Goal: Information Seeking & Learning: Check status

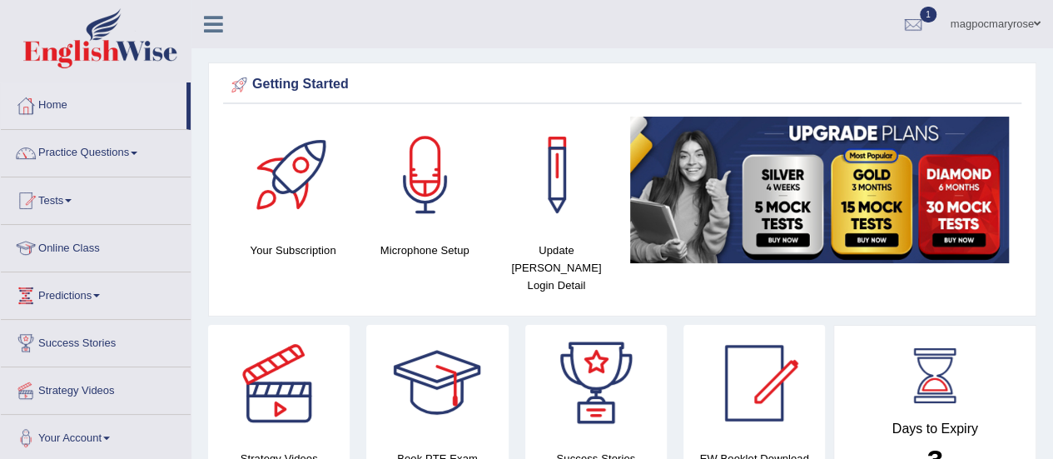
drag, startPoint x: 1064, startPoint y: 69, endPoint x: 1029, endPoint y: 60, distance: 36.1
click at [1029, 60] on html "Toggle navigation Home Practice Questions Speaking Practice Read Aloud Repeat S…" at bounding box center [526, 229] width 1053 height 459
click at [49, 196] on link "Tests" at bounding box center [96, 198] width 190 height 42
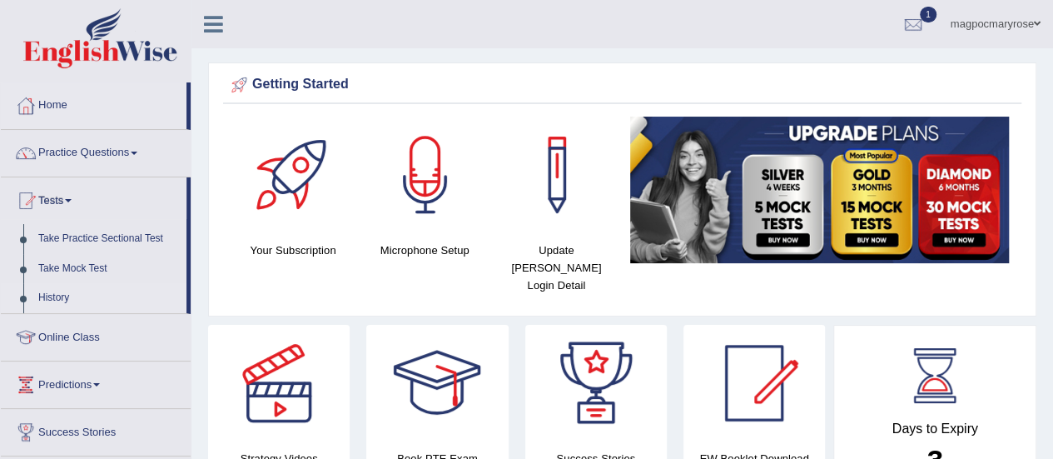
click at [49, 294] on link "History" at bounding box center [109, 298] width 156 height 30
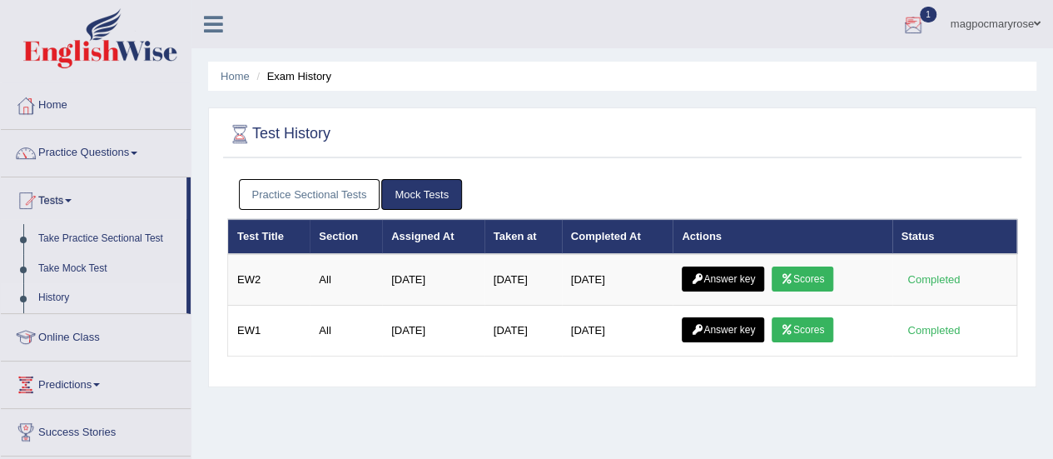
click at [912, 20] on div at bounding box center [913, 24] width 25 height 25
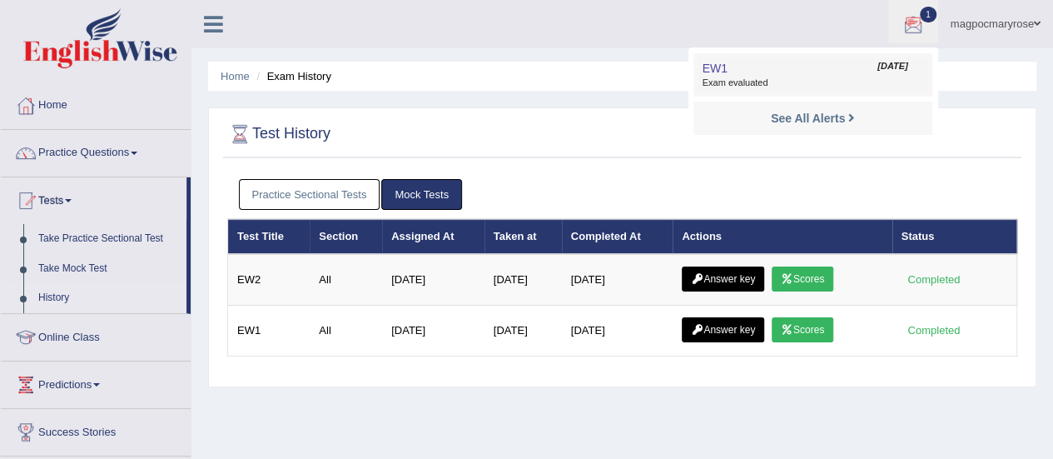
click at [766, 77] on span "Exam evaluated" at bounding box center [812, 83] width 221 height 13
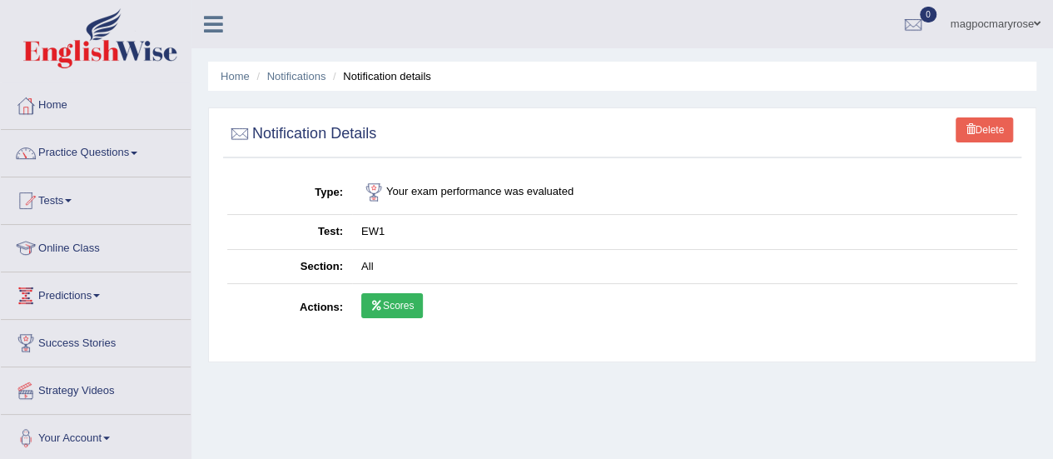
click at [386, 307] on link "Scores" at bounding box center [392, 305] width 62 height 25
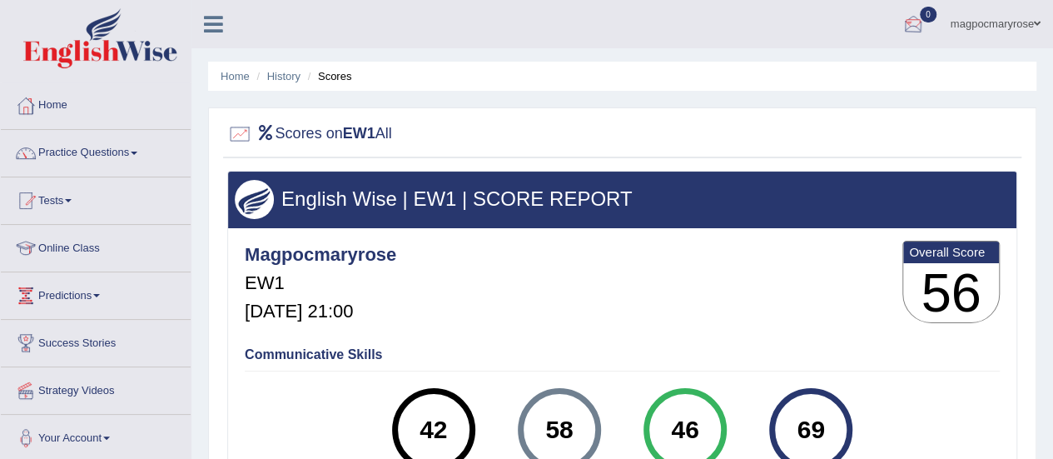
click at [907, 16] on div at bounding box center [913, 24] width 25 height 25
click at [778, 68] on strong "See All Alerts" at bounding box center [808, 69] width 74 height 13
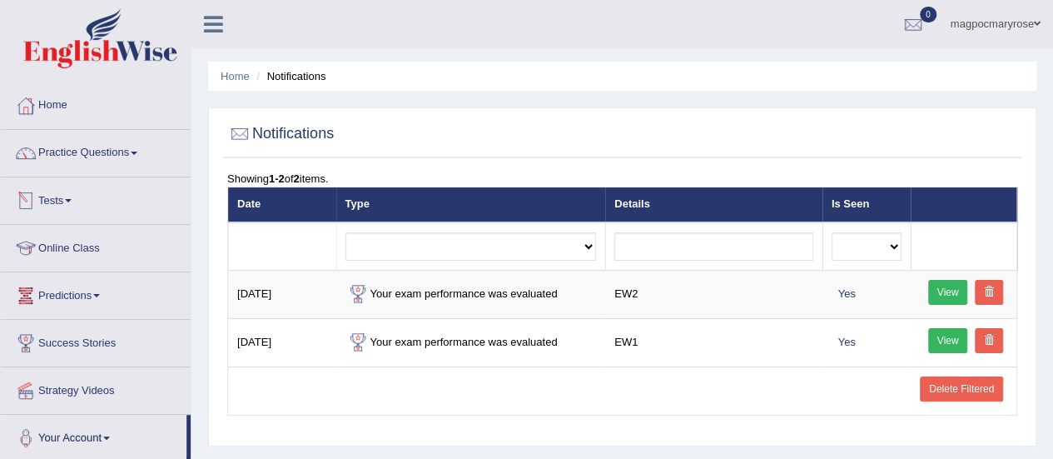
click at [61, 199] on link "Tests" at bounding box center [96, 198] width 190 height 42
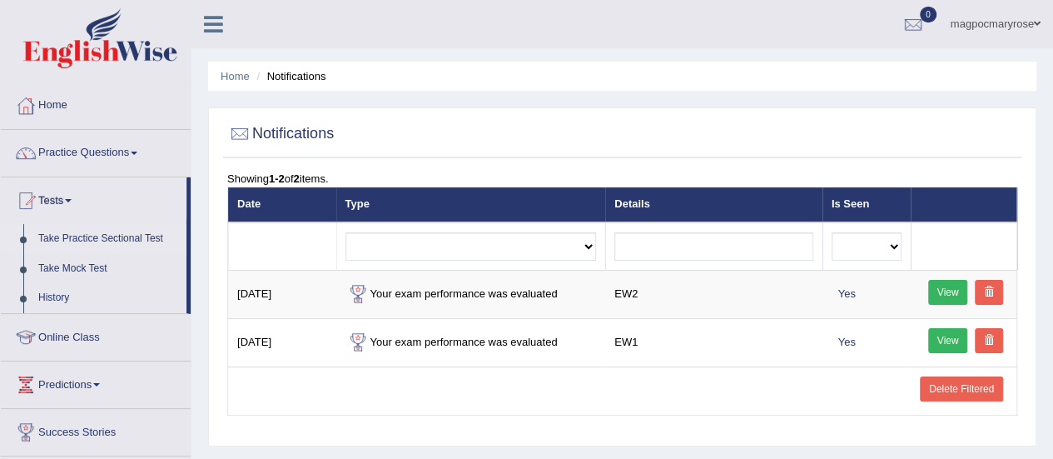
click at [67, 237] on link "Take Practice Sectional Test" at bounding box center [109, 239] width 156 height 30
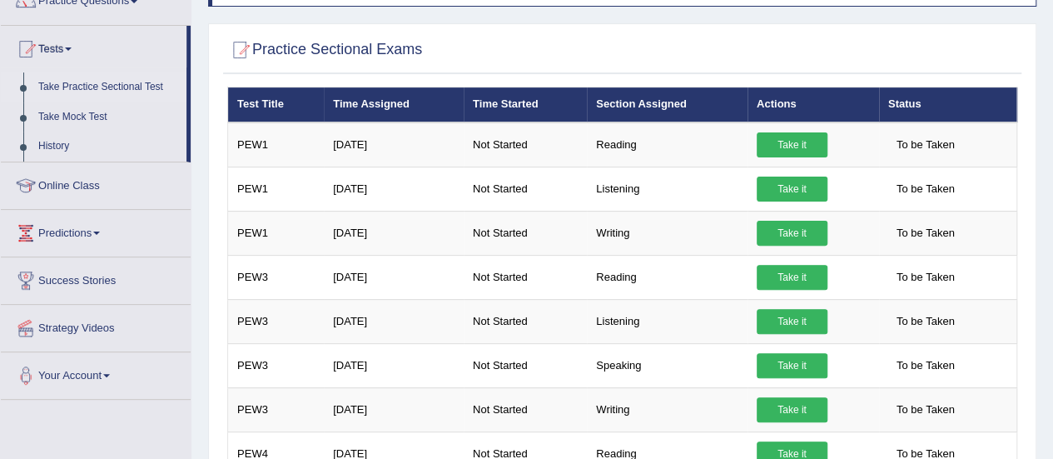
scroll to position [149, 0]
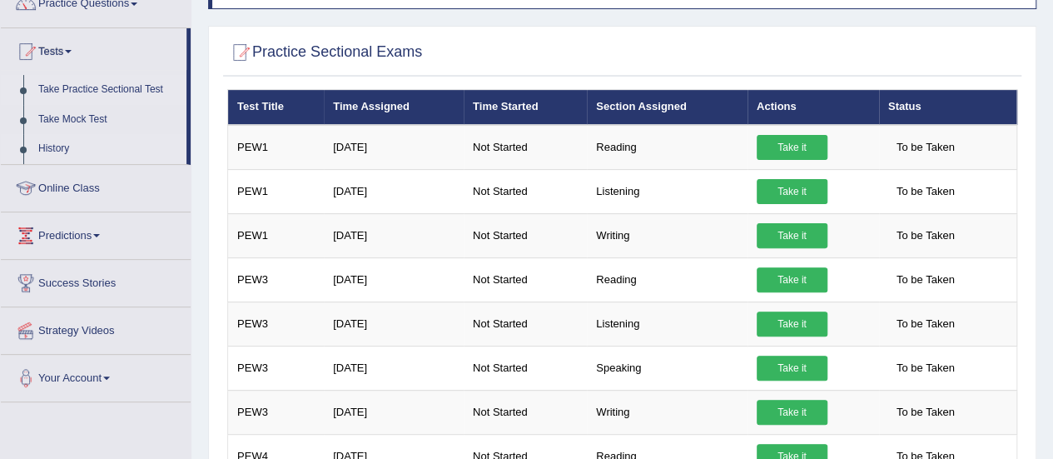
click at [58, 147] on link "History" at bounding box center [109, 149] width 156 height 30
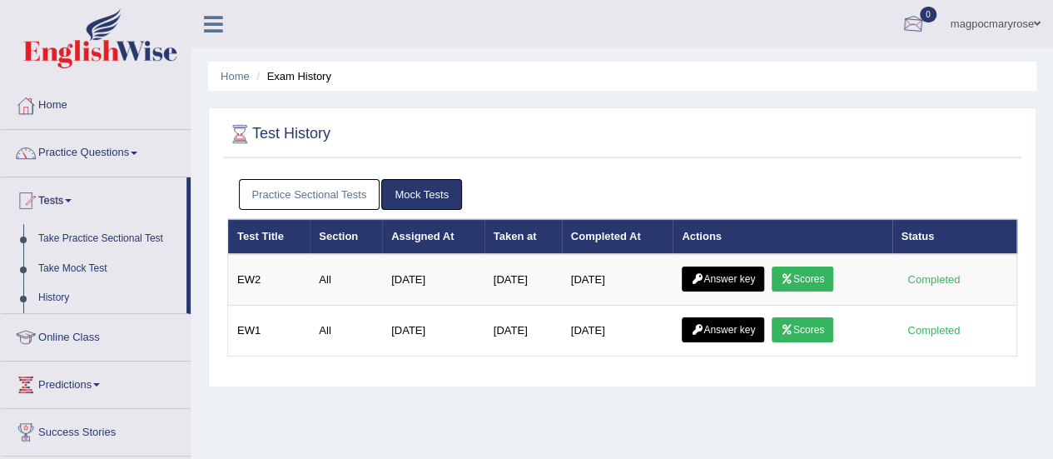
click at [914, 14] on div at bounding box center [913, 24] width 25 height 25
click at [914, 24] on div at bounding box center [913, 24] width 25 height 25
click at [351, 196] on link "Practice Sectional Tests" at bounding box center [310, 194] width 142 height 31
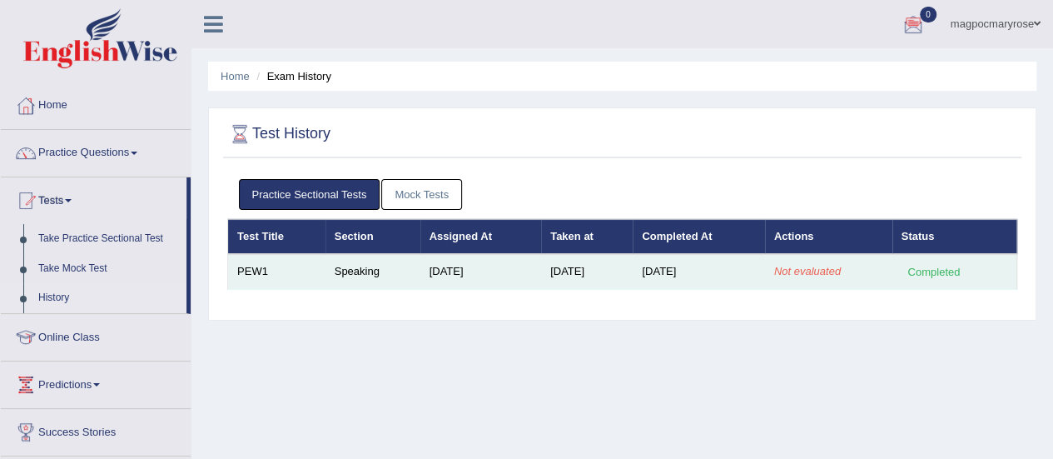
click at [813, 272] on em "Not evaluated" at bounding box center [807, 271] width 67 height 12
click at [932, 269] on div "Completed" at bounding box center [934, 271] width 65 height 17
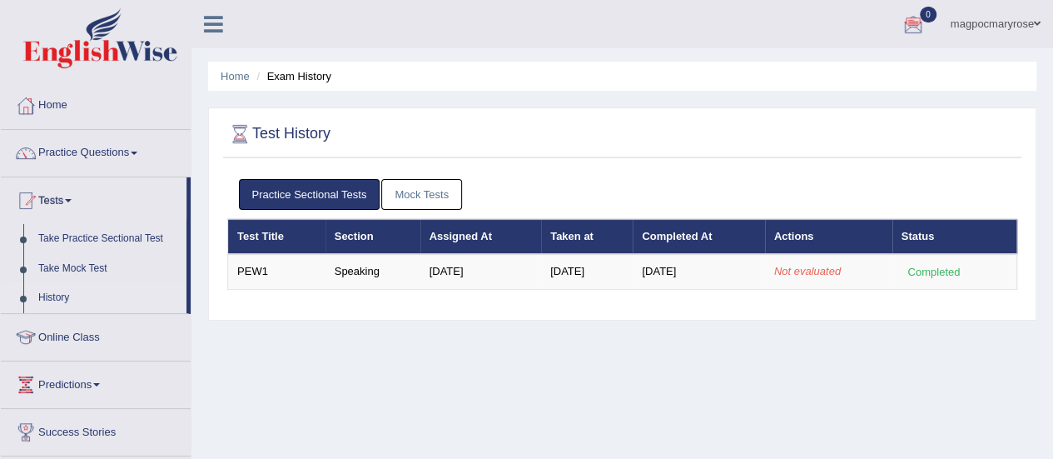
click at [911, 22] on div at bounding box center [913, 24] width 25 height 25
click at [843, 66] on link "See All Alerts" at bounding box center [813, 70] width 92 height 18
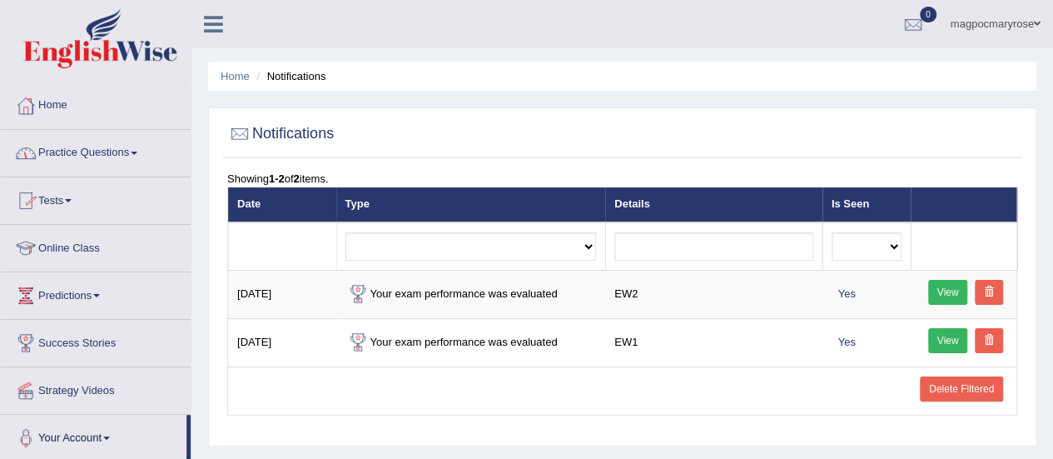
click at [60, 197] on link "Tests" at bounding box center [96, 198] width 190 height 42
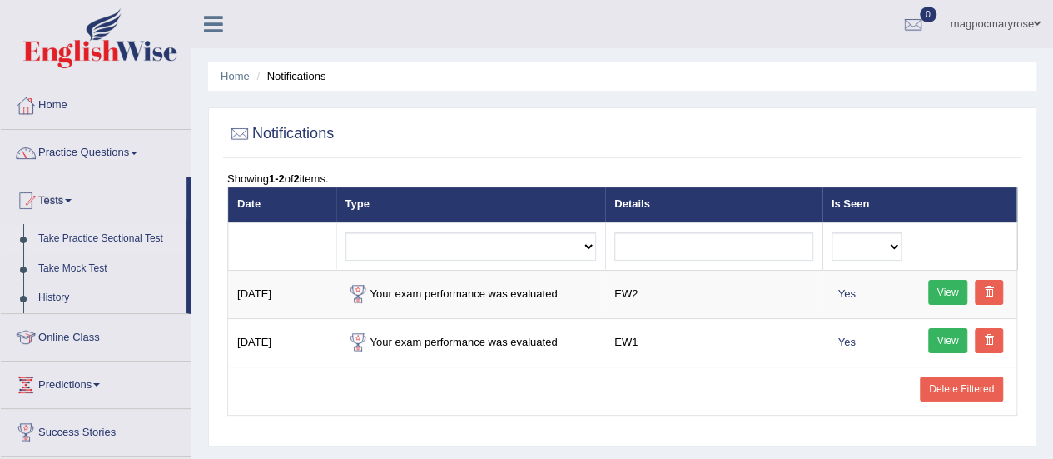
click at [107, 237] on link "Take Practice Sectional Test" at bounding box center [109, 239] width 156 height 30
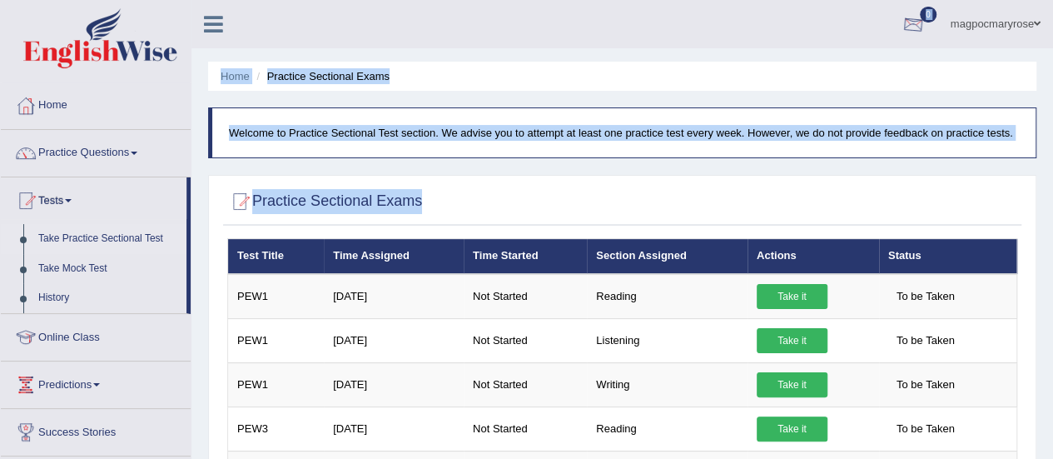
drag, startPoint x: 971, startPoint y: 207, endPoint x: 917, endPoint y: 28, distance: 186.8
click at [859, 72] on ul "Home Practice Sectional Exams" at bounding box center [622, 76] width 828 height 29
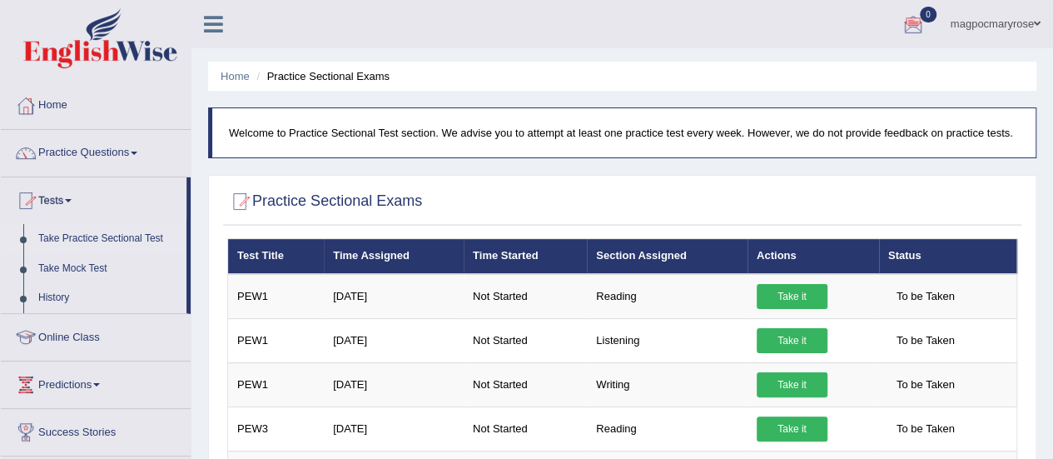
click at [72, 236] on link "Take Practice Sectional Test" at bounding box center [109, 239] width 156 height 30
click at [50, 300] on link "History" at bounding box center [109, 298] width 156 height 30
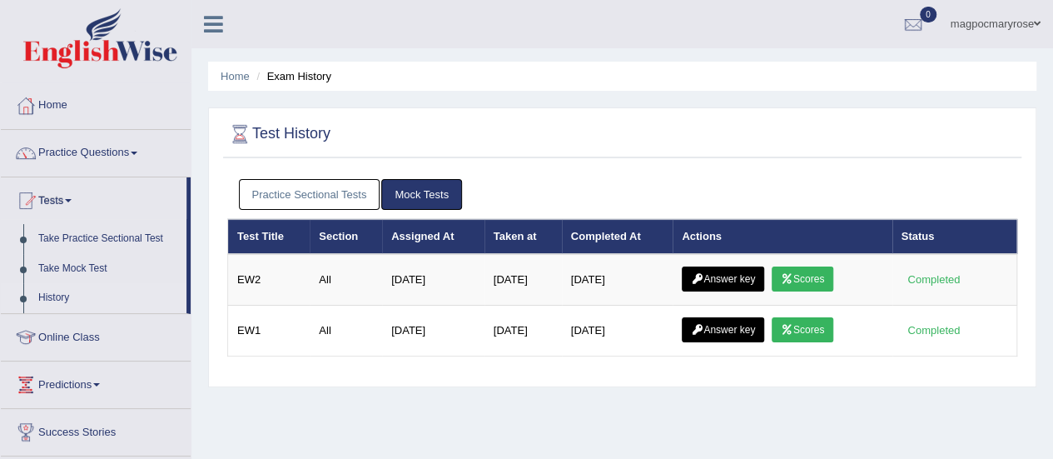
click at [286, 195] on link "Practice Sectional Tests" at bounding box center [310, 194] width 142 height 31
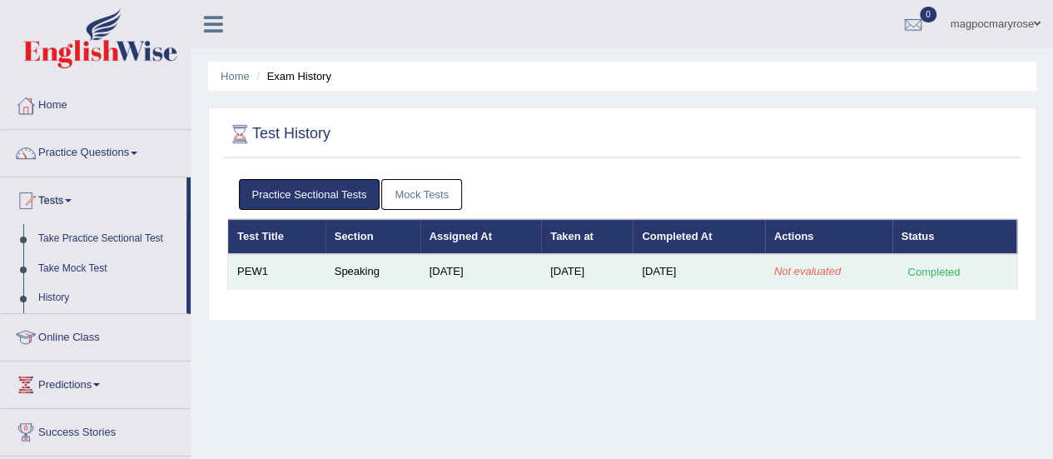
click at [837, 269] on em "Not evaluated" at bounding box center [807, 271] width 67 height 12
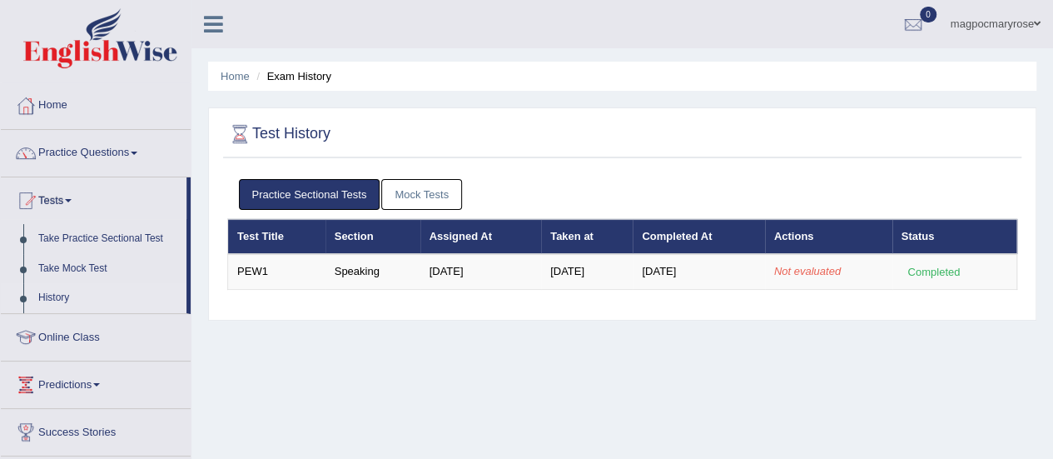
click at [413, 194] on link "Mock Tests" at bounding box center [421, 194] width 81 height 31
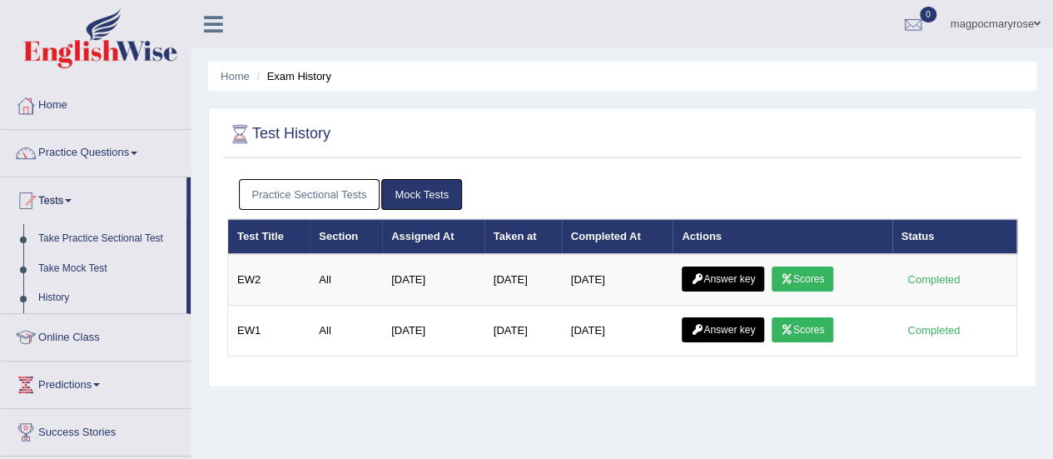
click at [339, 196] on link "Practice Sectional Tests" at bounding box center [310, 194] width 142 height 31
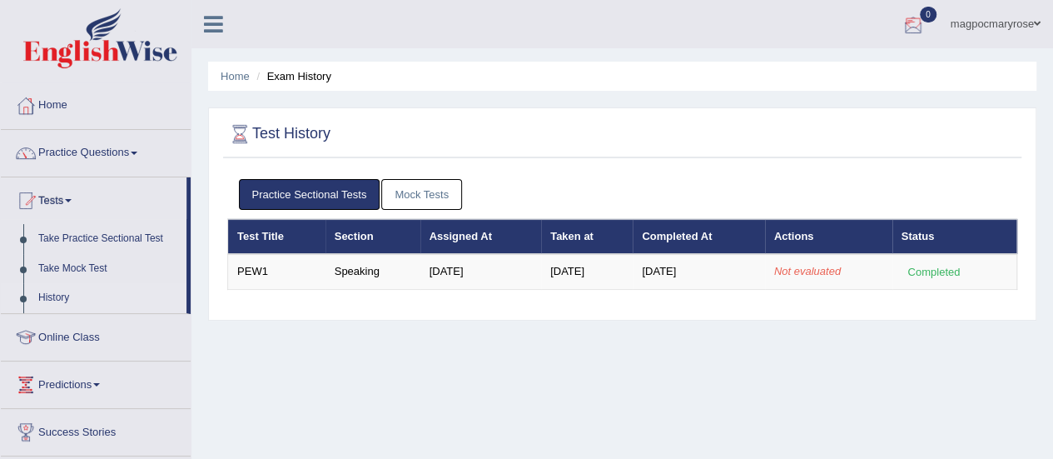
click at [903, 24] on div at bounding box center [913, 24] width 25 height 25
click at [814, 69] on strong "See All Alerts" at bounding box center [808, 69] width 74 height 13
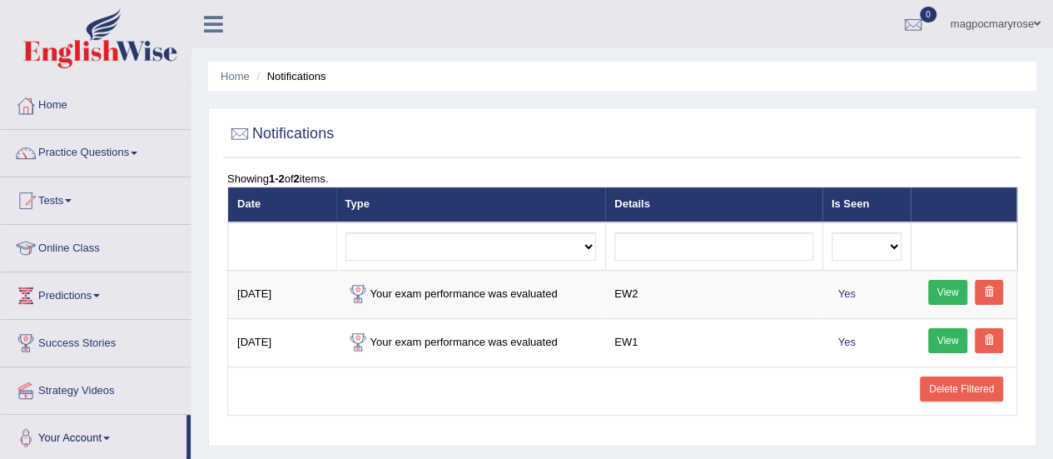
click at [70, 244] on link "Online Class" at bounding box center [96, 246] width 190 height 42
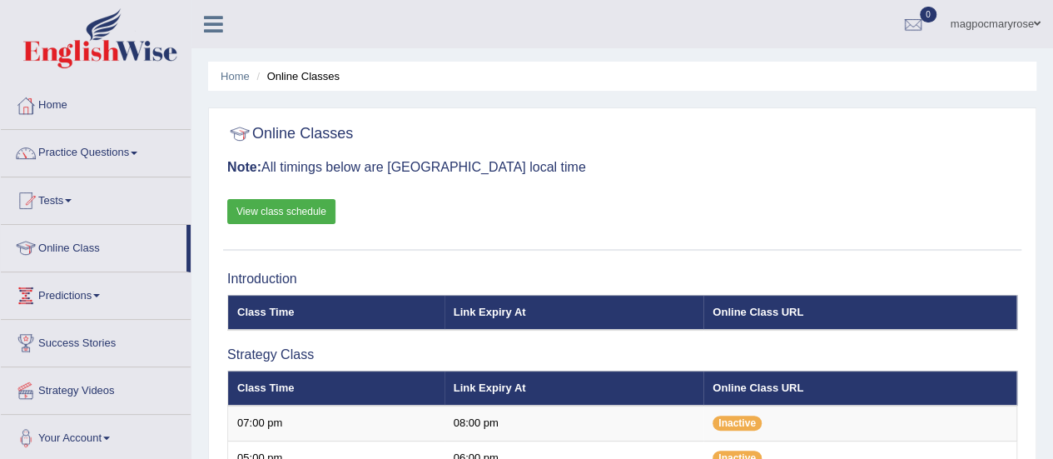
click at [82, 148] on link "Practice Questions" at bounding box center [96, 151] width 190 height 42
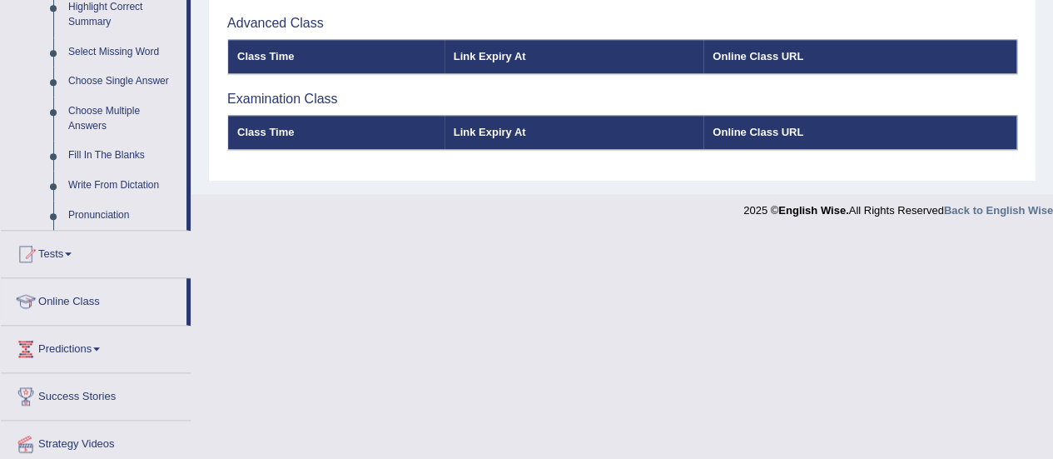
scroll to position [839, 0]
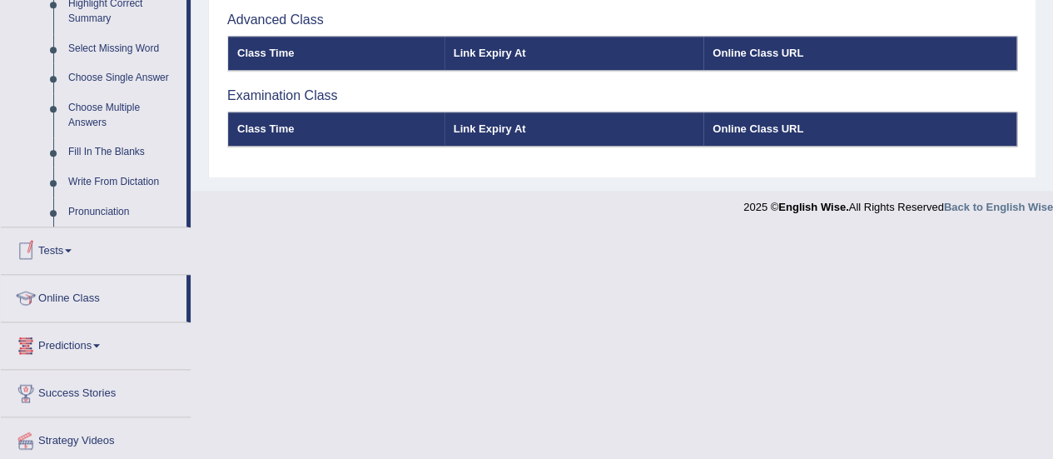
click at [59, 249] on link "Tests" at bounding box center [96, 248] width 190 height 42
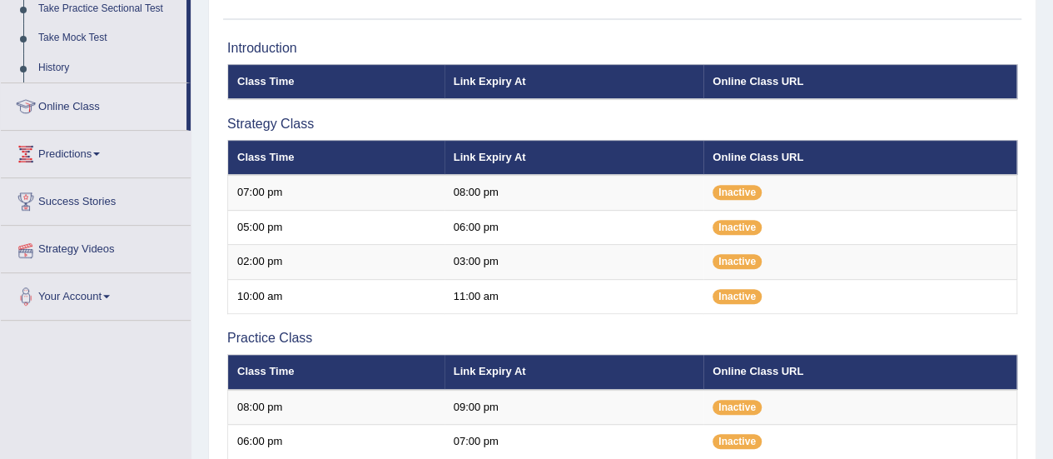
scroll to position [187, 0]
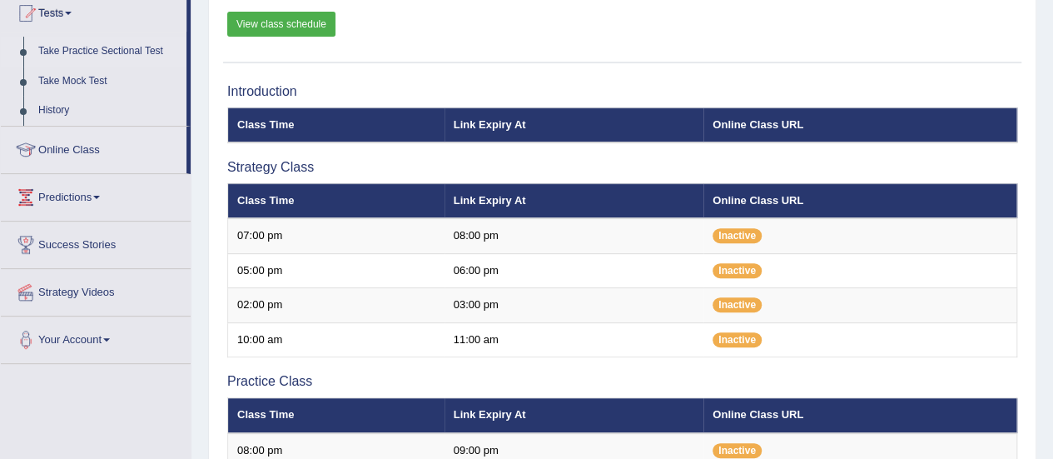
click at [94, 49] on link "Take Practice Sectional Test" at bounding box center [109, 52] width 156 height 30
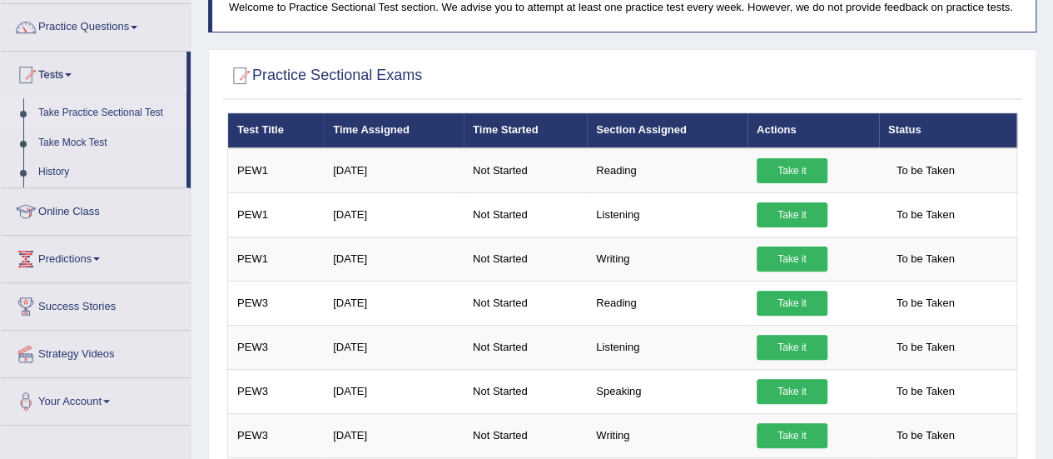
scroll to position [94, 0]
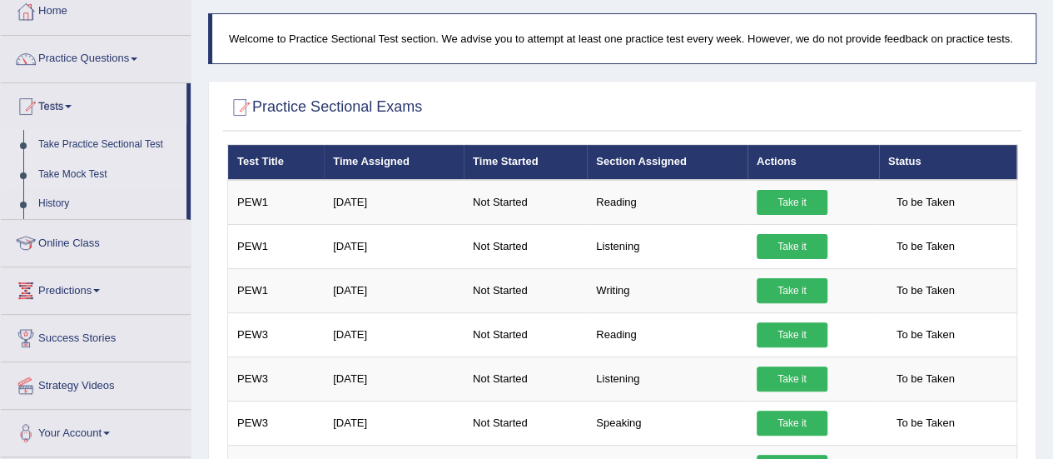
click at [63, 172] on link "Take Mock Test" at bounding box center [109, 175] width 156 height 30
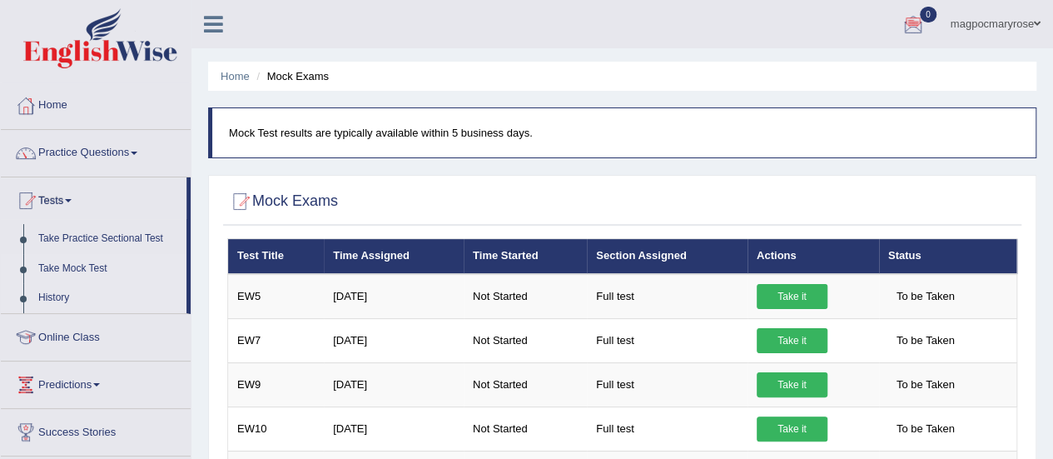
click at [50, 299] on link "History" at bounding box center [109, 298] width 156 height 30
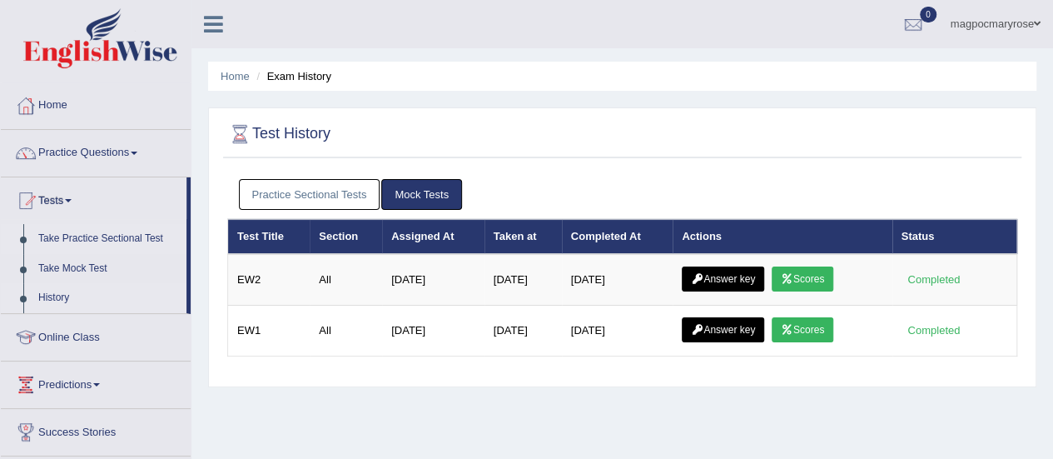
click at [47, 233] on link "Take Practice Sectional Test" at bounding box center [109, 239] width 156 height 30
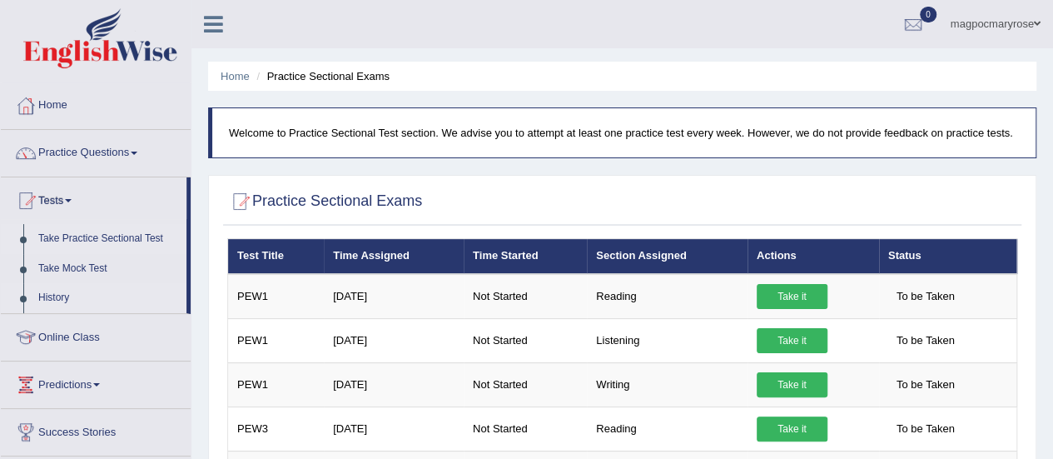
click at [55, 297] on link "History" at bounding box center [109, 298] width 156 height 30
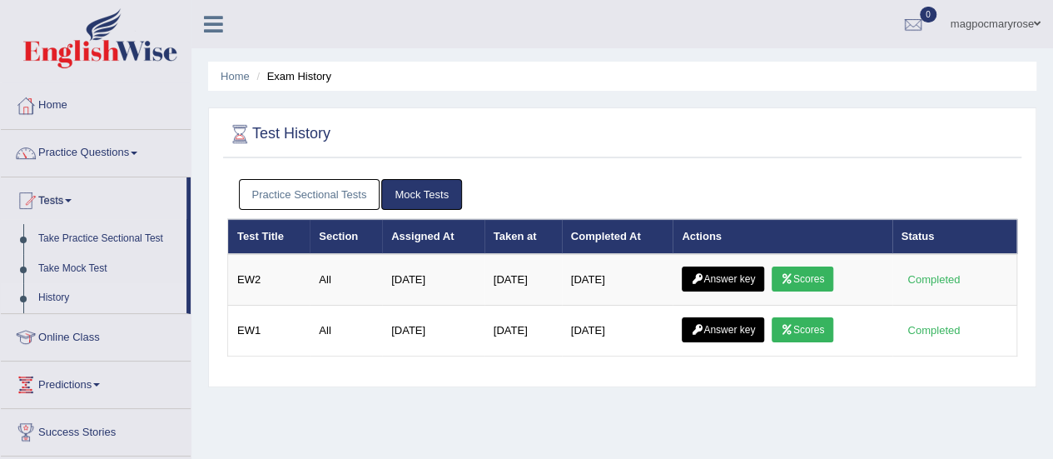
click at [321, 191] on link "Practice Sectional Tests" at bounding box center [310, 194] width 142 height 31
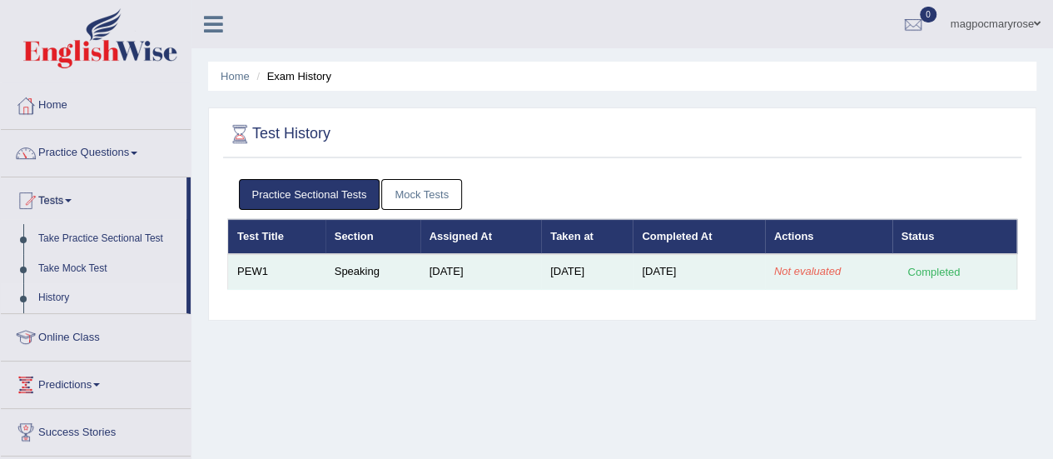
click at [821, 266] on em "Not evaluated" at bounding box center [807, 271] width 67 height 12
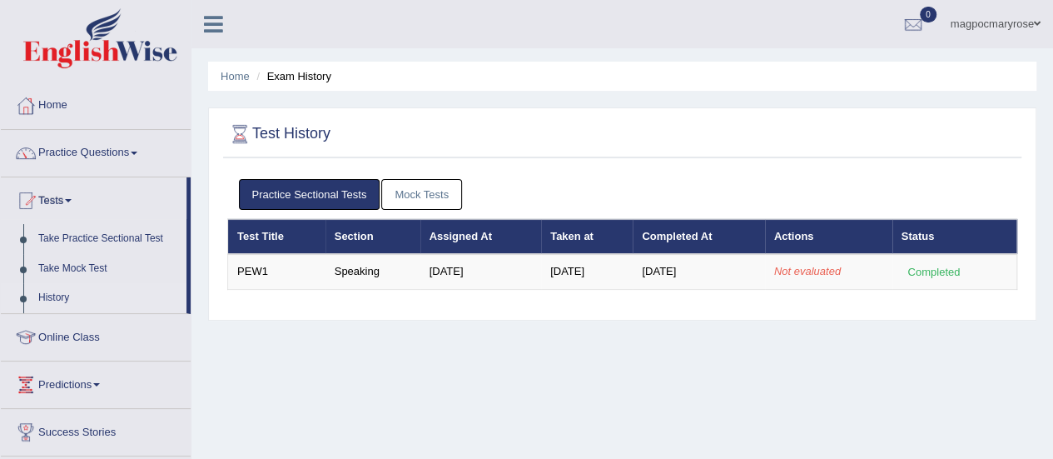
click at [410, 195] on link "Mock Tests" at bounding box center [421, 194] width 81 height 31
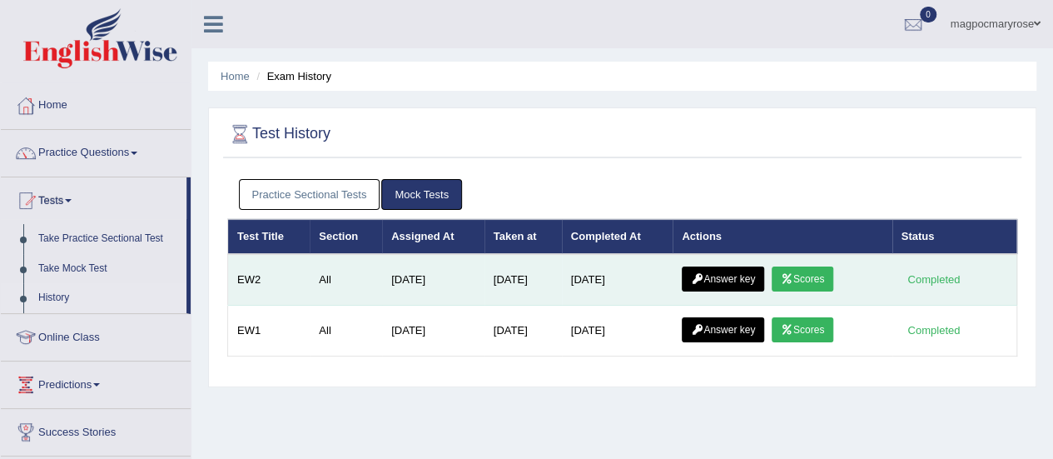
click at [800, 281] on link "Scores" at bounding box center [803, 278] width 62 height 25
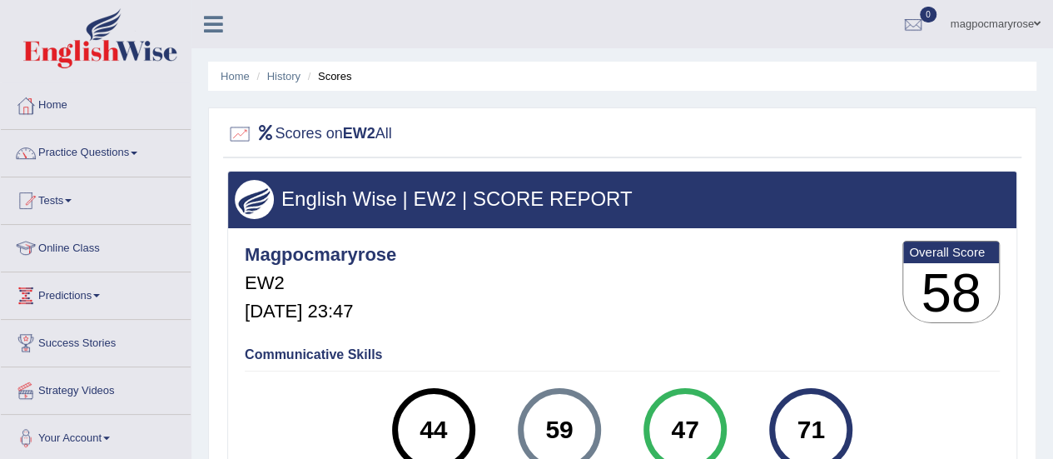
scroll to position [2, 0]
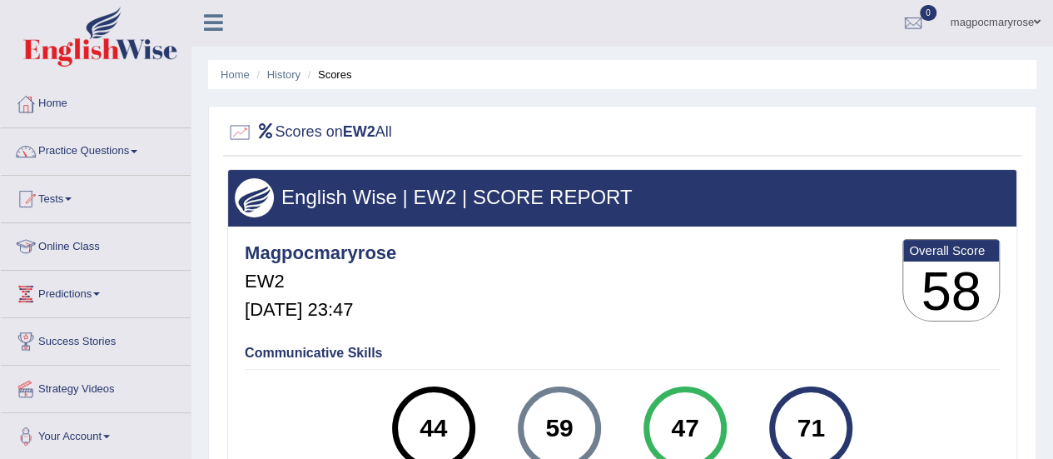
click at [55, 196] on link "Tests" at bounding box center [96, 197] width 190 height 42
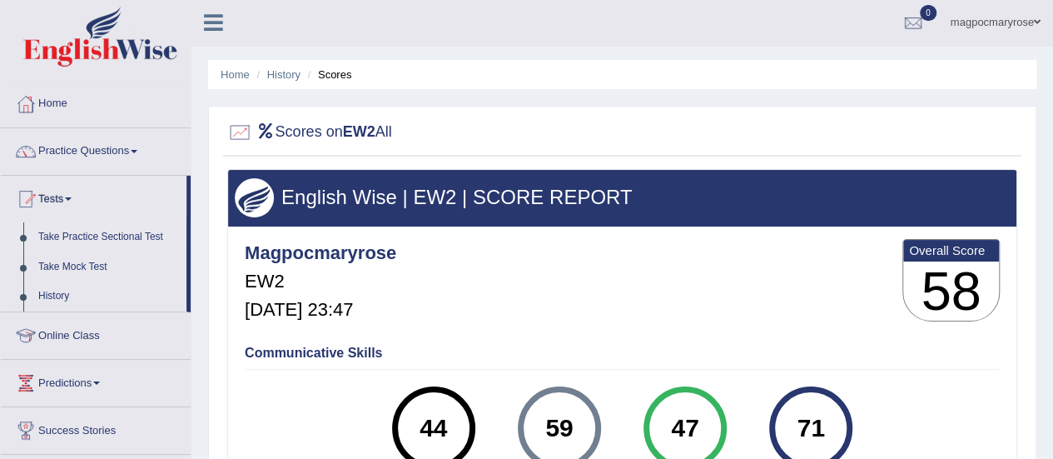
click at [71, 233] on link "Take Practice Sectional Test" at bounding box center [109, 237] width 156 height 30
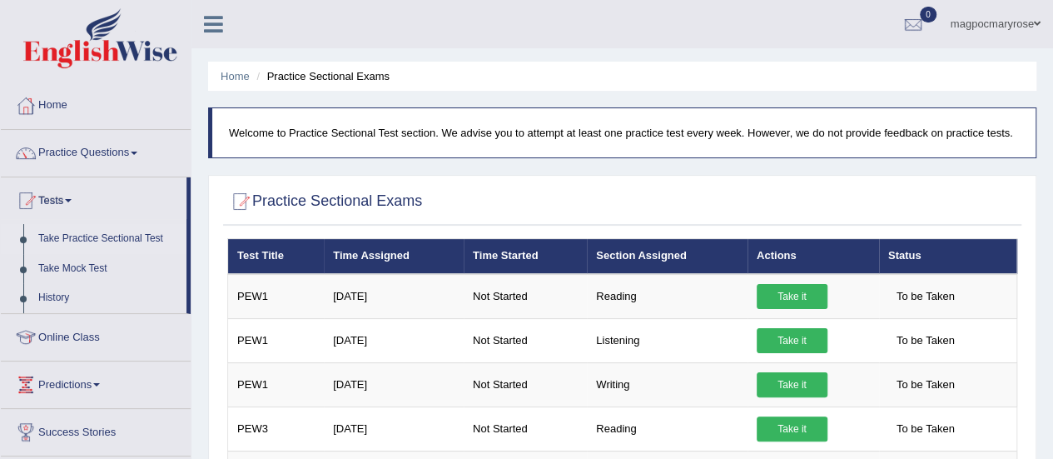
click at [71, 233] on link "Take Practice Sectional Test" at bounding box center [109, 239] width 156 height 30
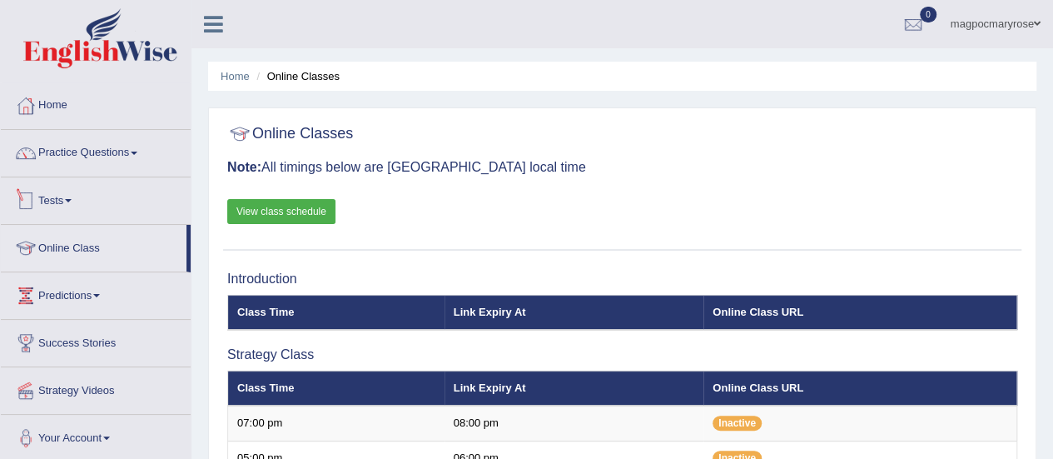
click at [47, 196] on link "Tests" at bounding box center [96, 198] width 190 height 42
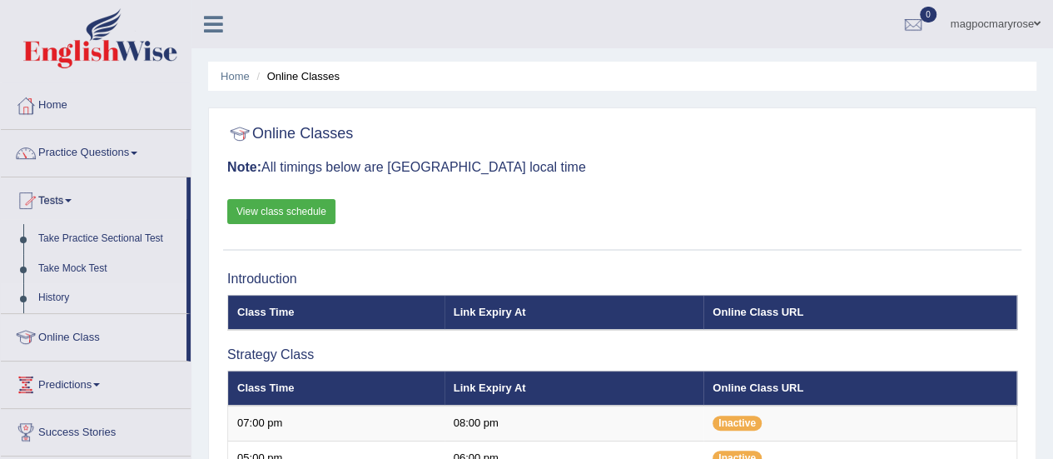
click at [55, 296] on link "History" at bounding box center [109, 298] width 156 height 30
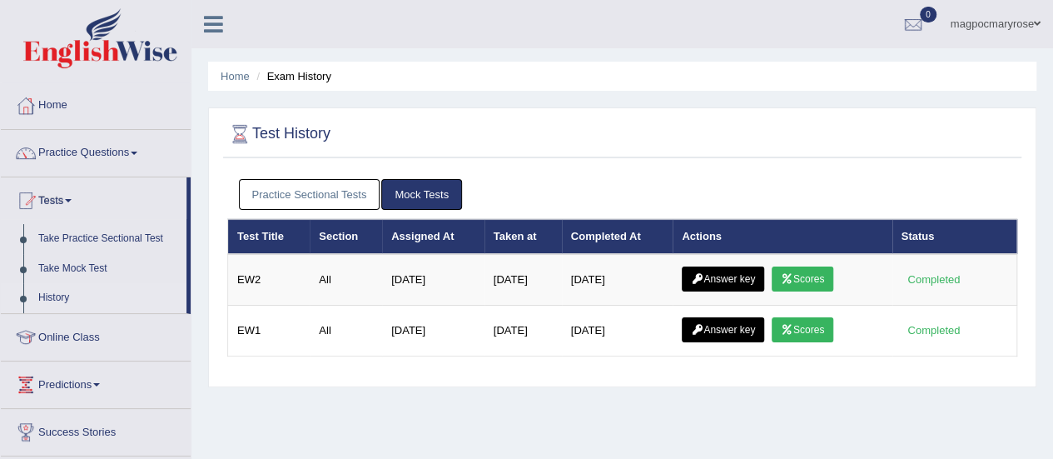
click at [261, 201] on link "Practice Sectional Tests" at bounding box center [310, 194] width 142 height 31
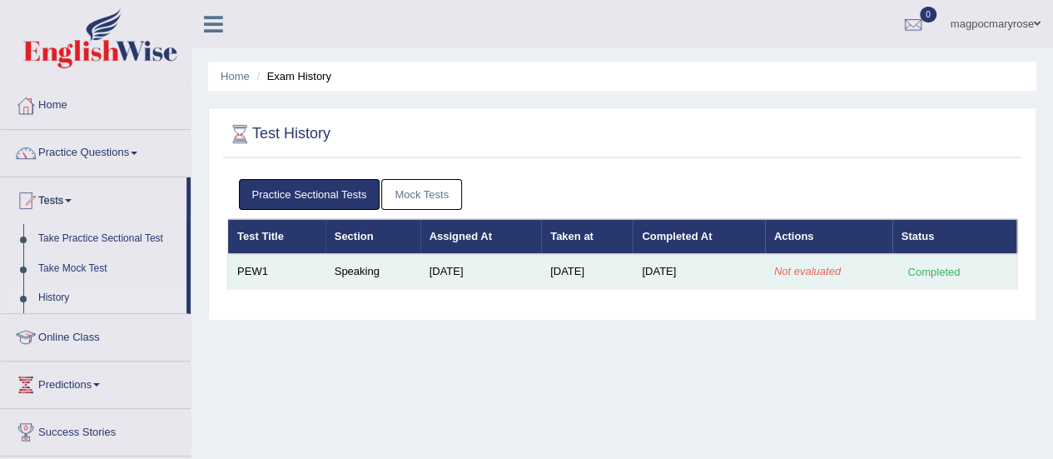
click at [799, 270] on em "Not evaluated" at bounding box center [807, 271] width 67 height 12
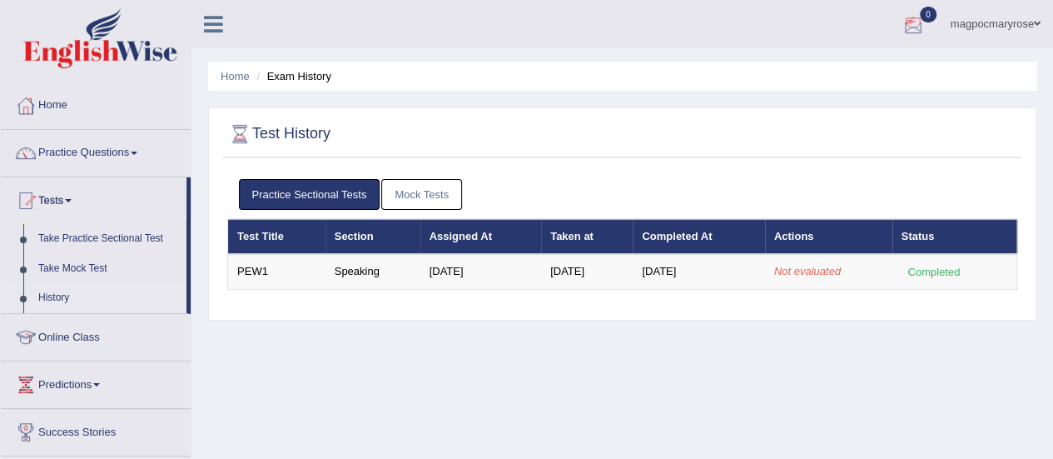
click at [905, 21] on div at bounding box center [913, 24] width 25 height 25
click at [830, 69] on strong "See All Alerts" at bounding box center [808, 69] width 74 height 13
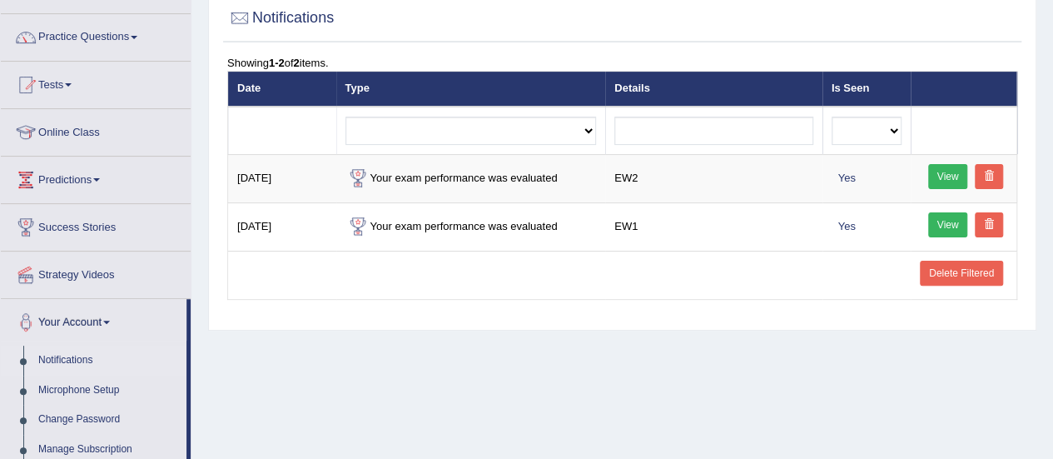
scroll to position [115, 0]
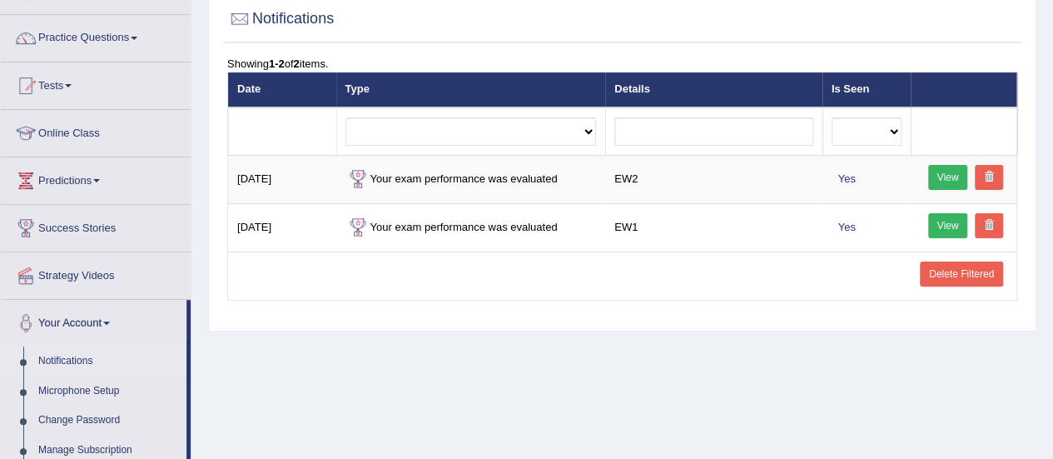
click at [1044, 259] on div "Home Notifications Notifications Showing 1-2 of 2 items. Date Type Details Is S…" at bounding box center [622, 301] width 862 height 833
click at [62, 81] on link "Tests" at bounding box center [96, 83] width 190 height 42
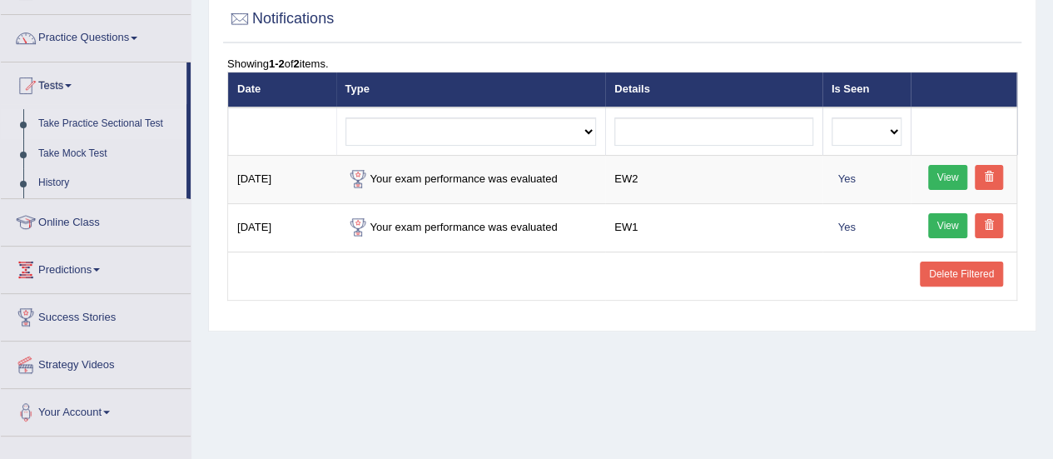
click at [78, 121] on link "Take Practice Sectional Test" at bounding box center [109, 124] width 156 height 30
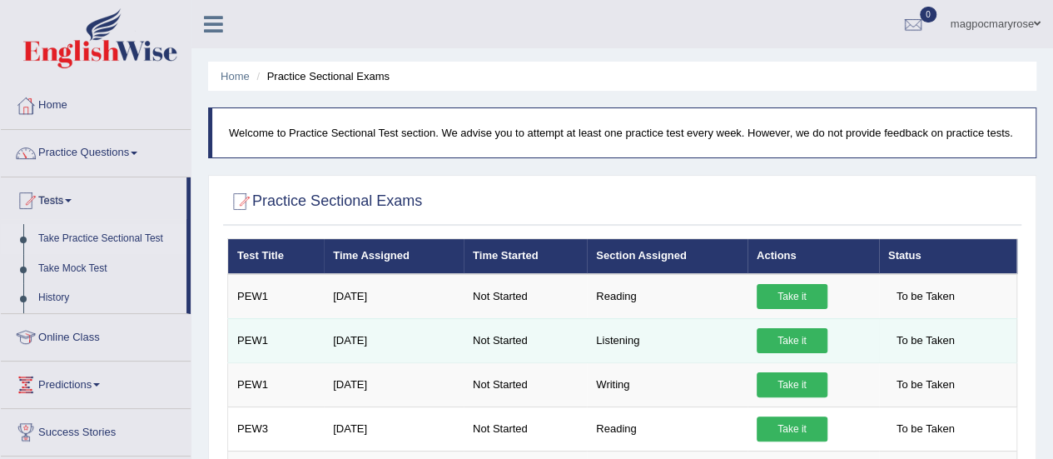
click at [794, 343] on link "Take it" at bounding box center [792, 340] width 71 height 25
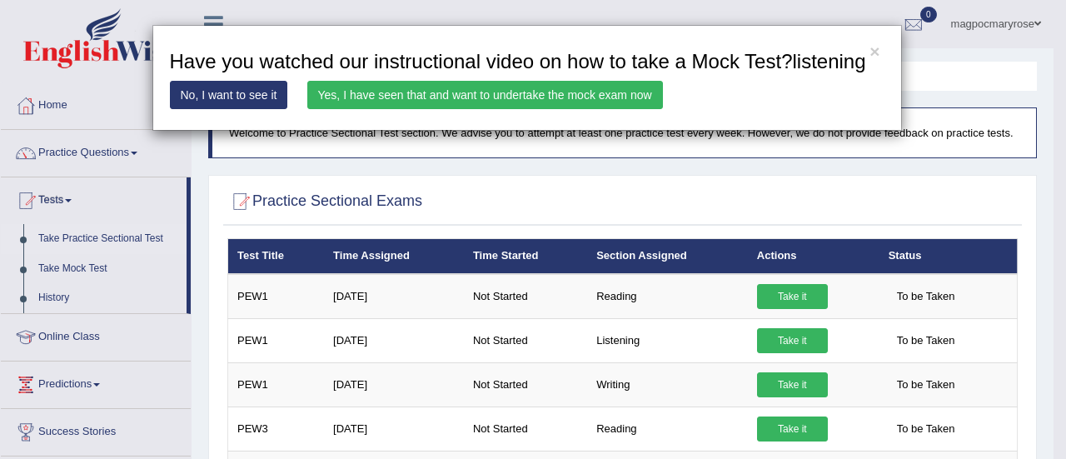
click at [589, 96] on link "Yes, I have seen that and want to undertake the mock exam now" at bounding box center [485, 95] width 356 height 28
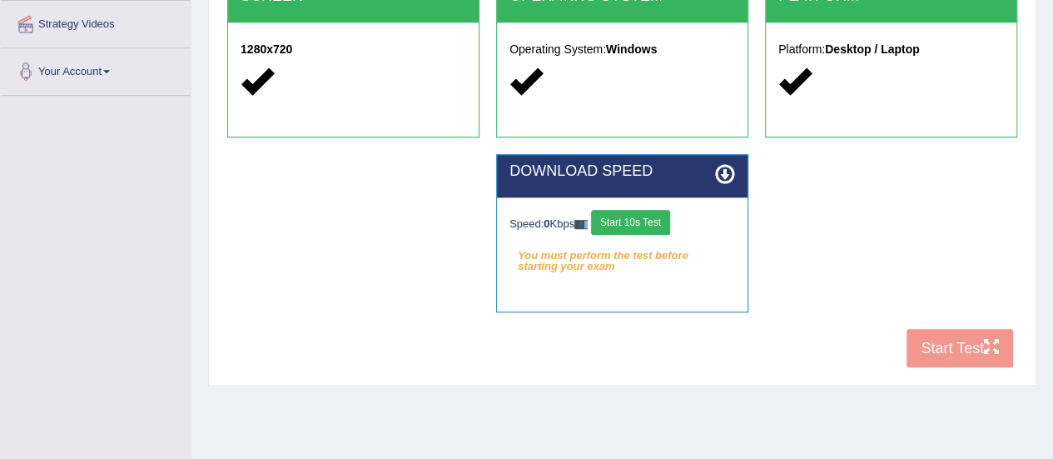
scroll to position [365, 0]
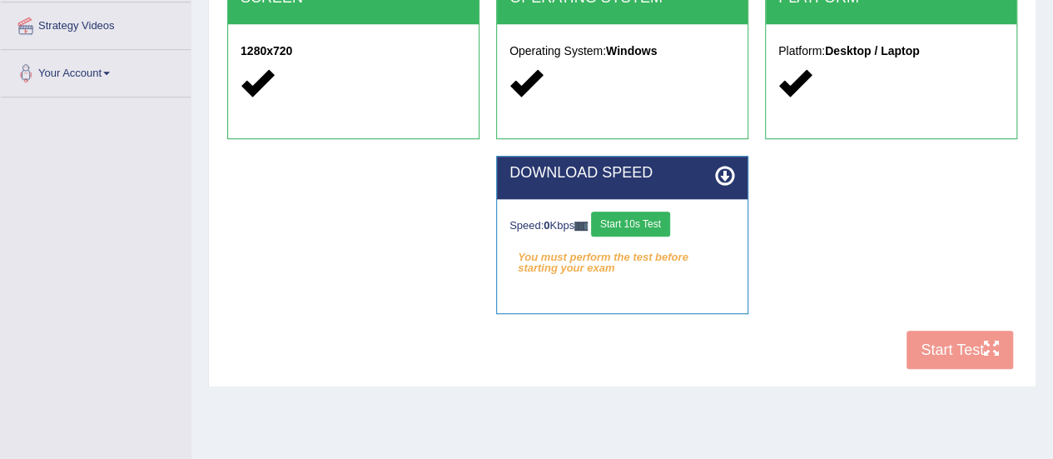
click at [648, 221] on button "Start 10s Test" at bounding box center [630, 223] width 79 height 25
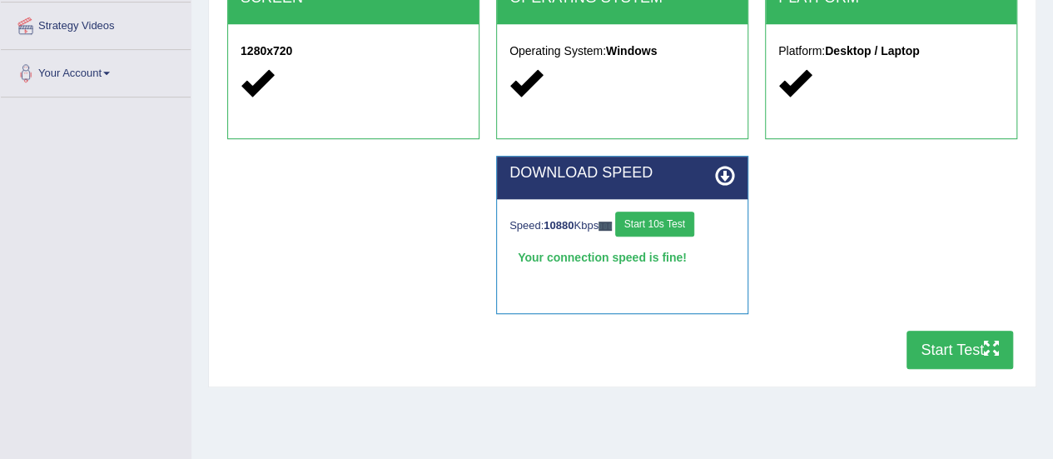
click at [975, 351] on button "Start Test" at bounding box center [960, 350] width 107 height 38
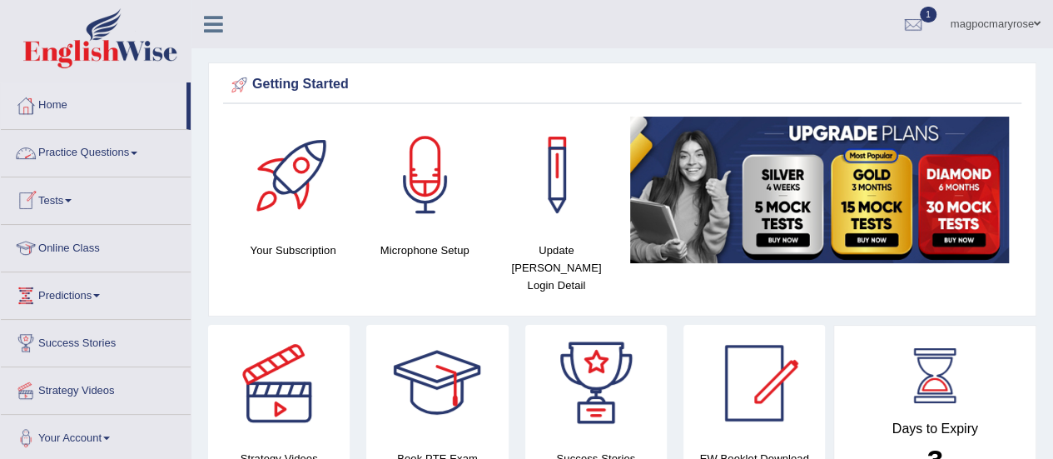
drag, startPoint x: 0, startPoint y: 0, endPoint x: 66, endPoint y: 196, distance: 206.4
click at [66, 196] on link "Tests" at bounding box center [96, 198] width 190 height 42
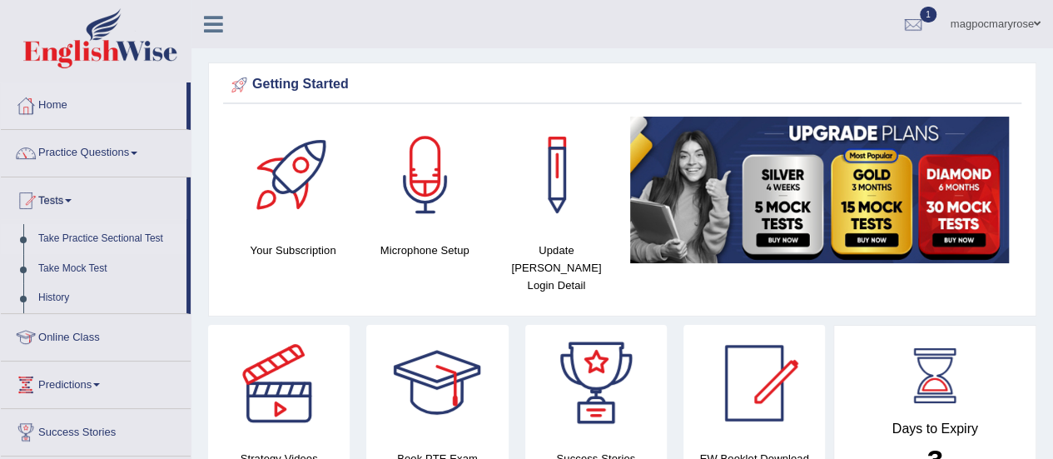
click at [69, 231] on link "Take Practice Sectional Test" at bounding box center [109, 239] width 156 height 30
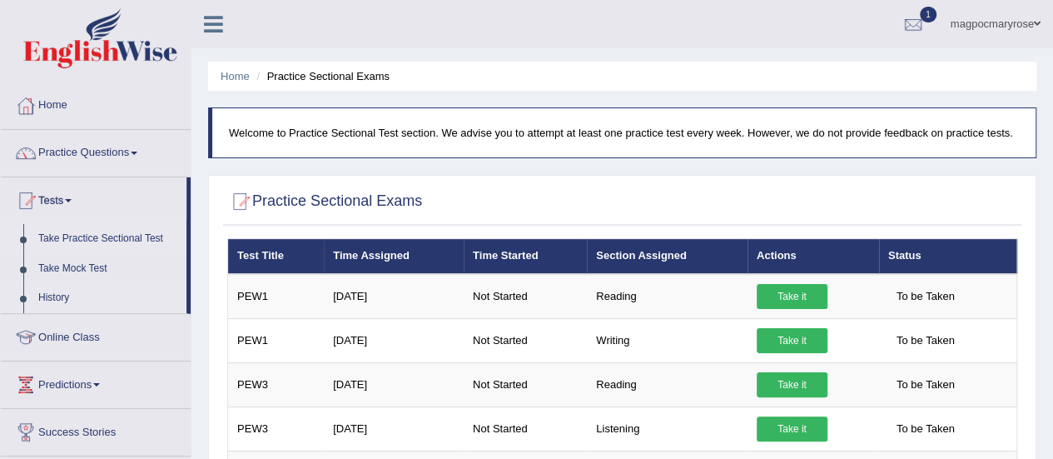
click at [46, 304] on link "History" at bounding box center [109, 298] width 156 height 30
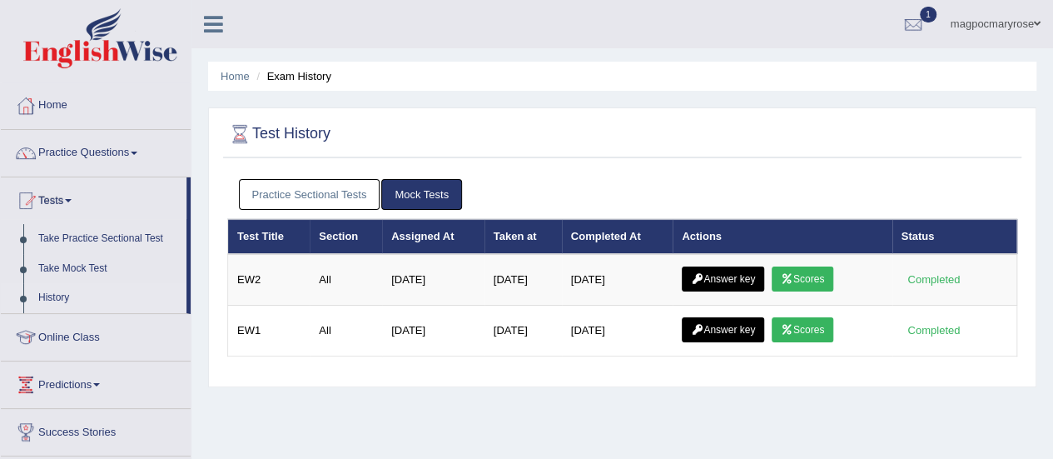
click at [331, 206] on link "Practice Sectional Tests" at bounding box center [310, 194] width 142 height 31
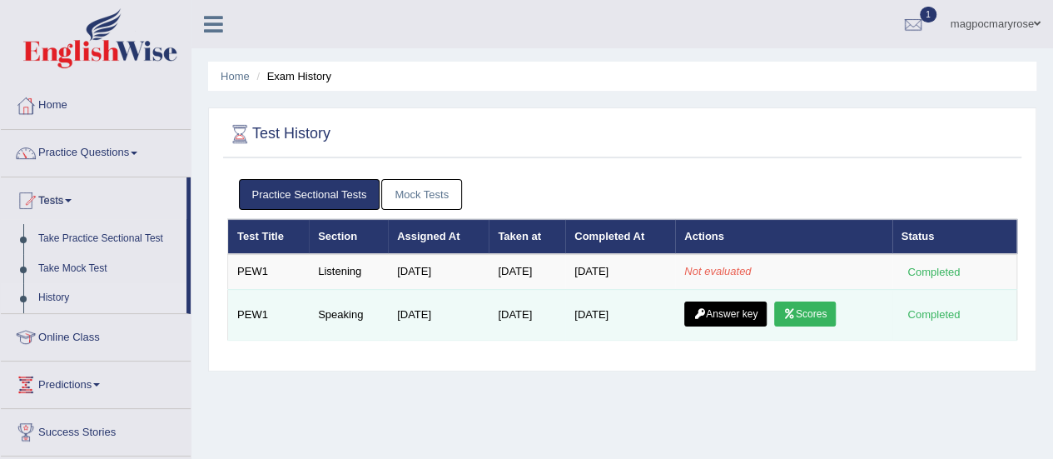
click at [828, 316] on link "Scores" at bounding box center [805, 313] width 62 height 25
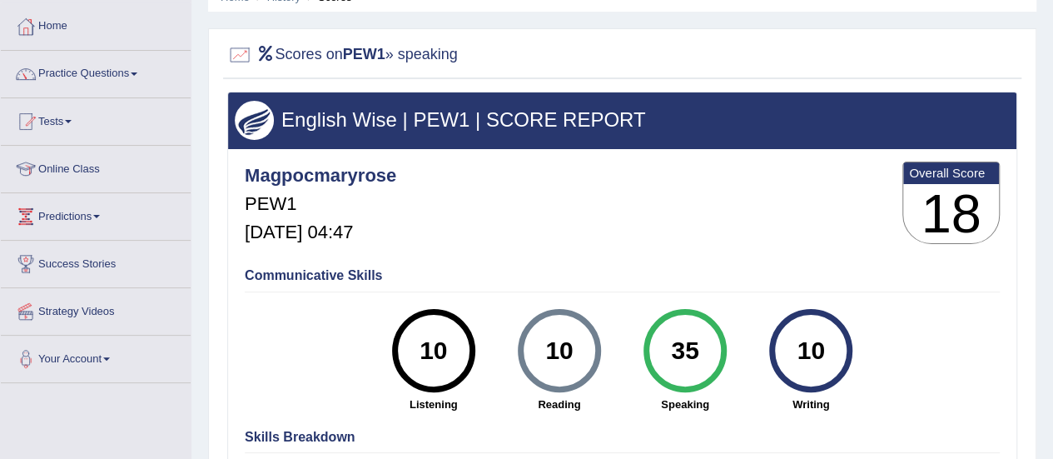
scroll to position [61, 0]
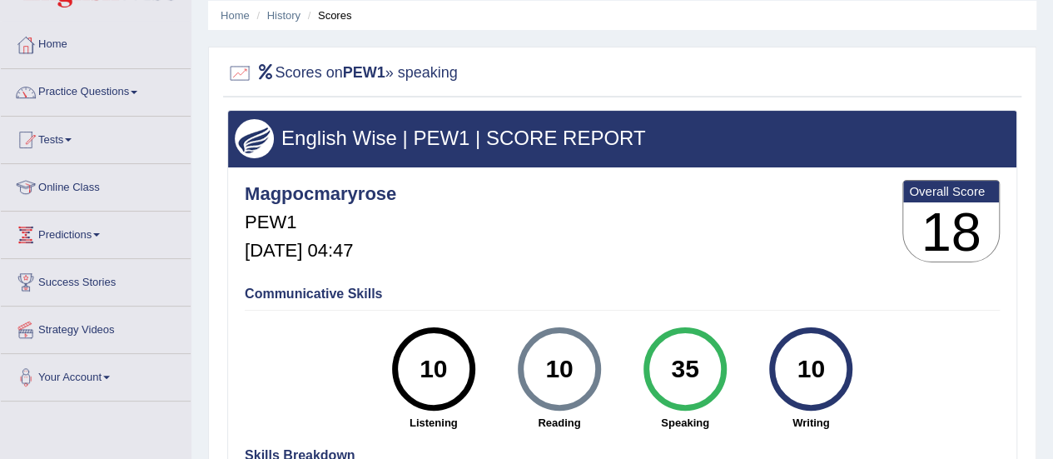
click at [72, 138] on span at bounding box center [68, 139] width 7 height 3
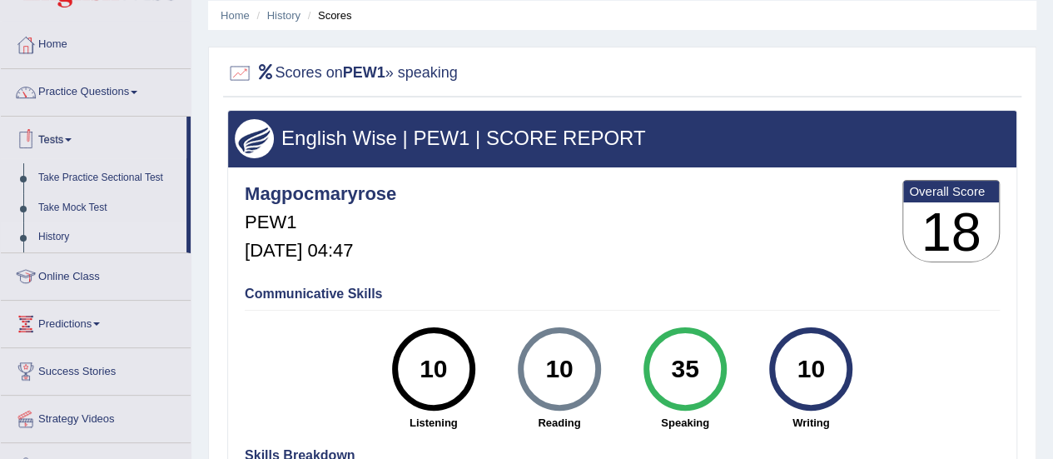
click at [62, 241] on link "History" at bounding box center [109, 237] width 156 height 30
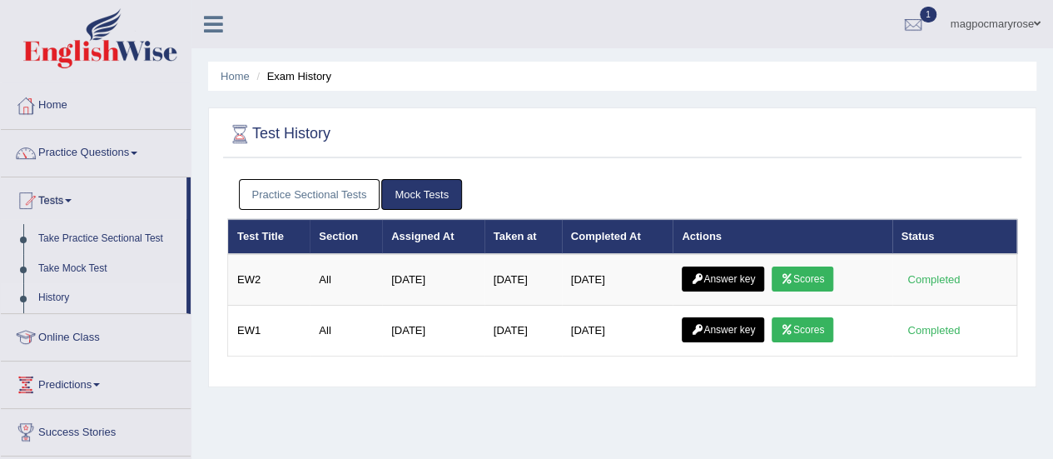
click at [339, 193] on link "Practice Sectional Tests" at bounding box center [310, 194] width 142 height 31
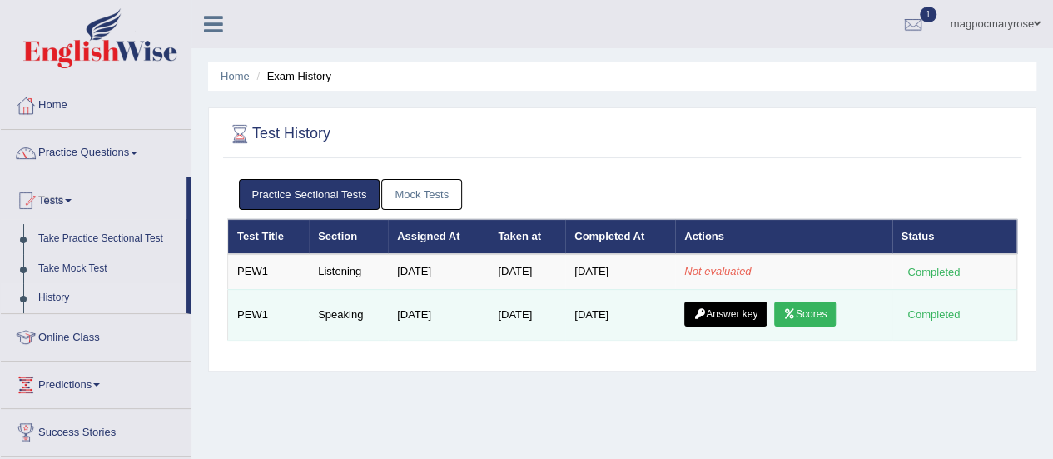
click at [744, 292] on td "Answer key Scores" at bounding box center [783, 314] width 216 height 51
click at [734, 320] on link "Answer key" at bounding box center [725, 313] width 82 height 25
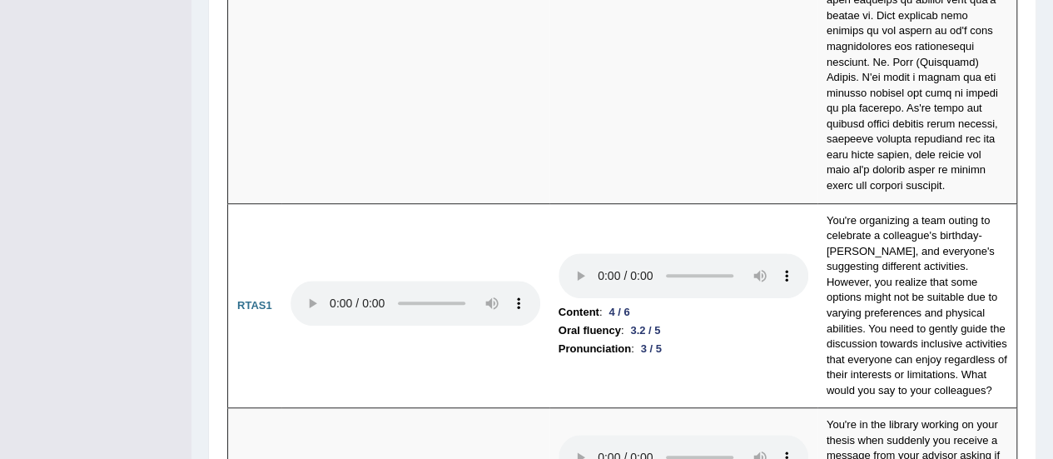
scroll to position [6829, 0]
